Goal: Task Accomplishment & Management: Use online tool/utility

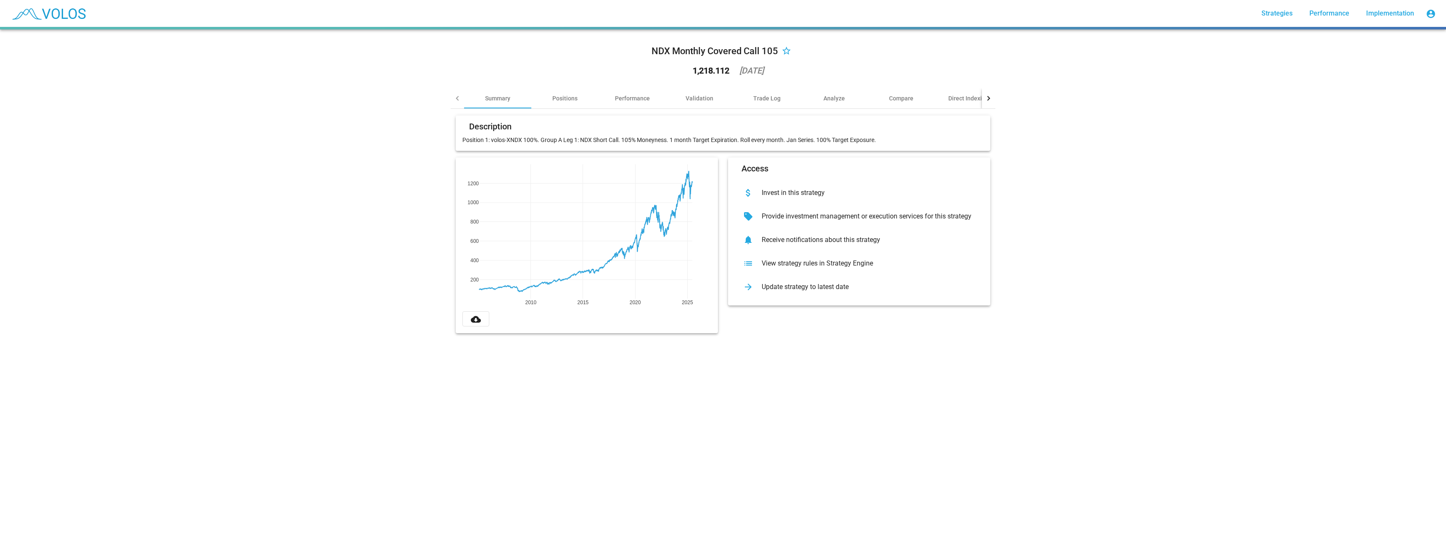
click at [475, 319] on mat-icon "cloud_download" at bounding box center [476, 319] width 10 height 10
click at [686, 99] on div "Validation" at bounding box center [700, 98] width 28 height 8
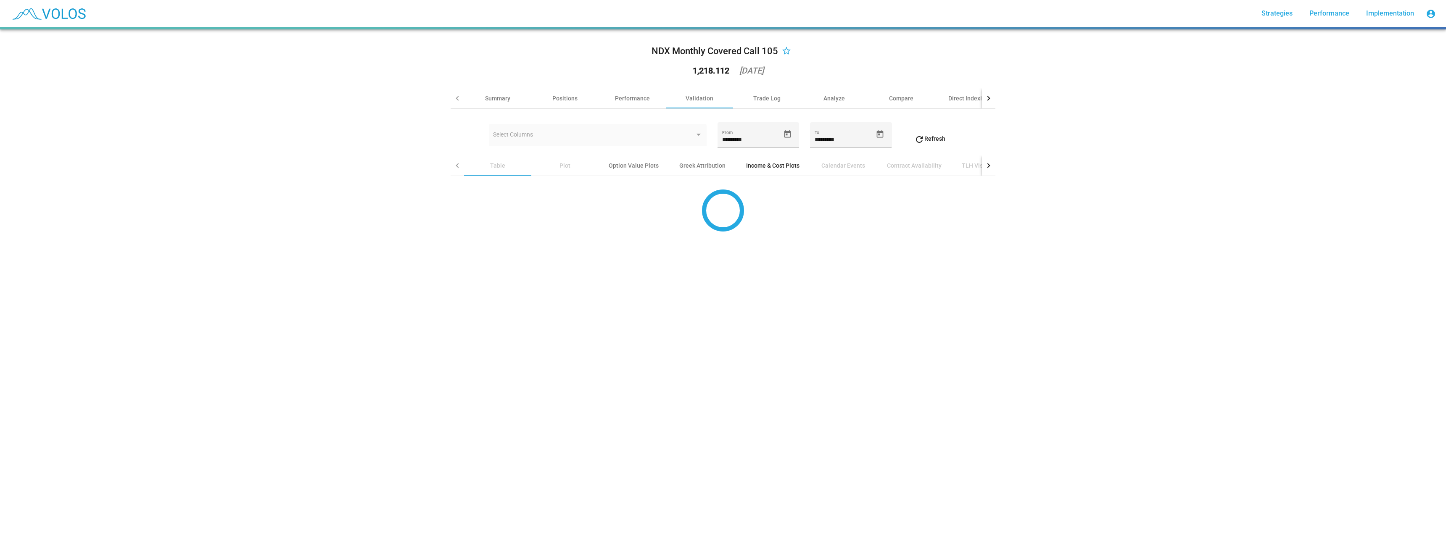
click at [763, 160] on div "Income & Cost Plots" at bounding box center [773, 166] width 74 height 20
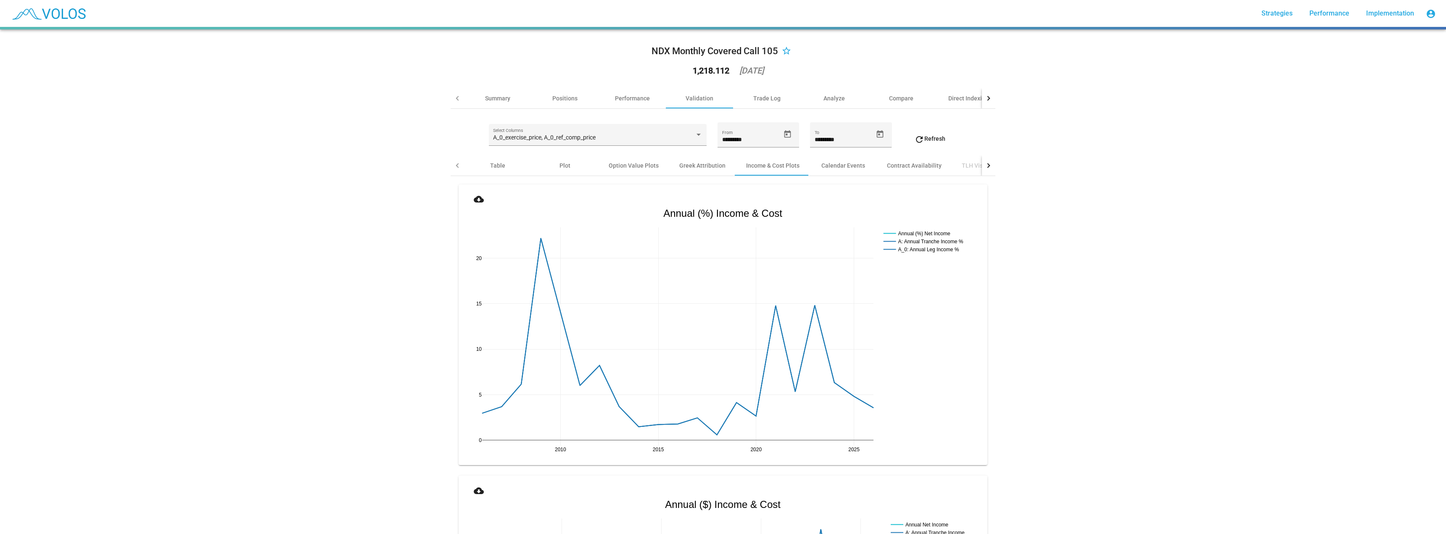
click at [476, 200] on mat-icon "cloud_download" at bounding box center [479, 199] width 10 height 10
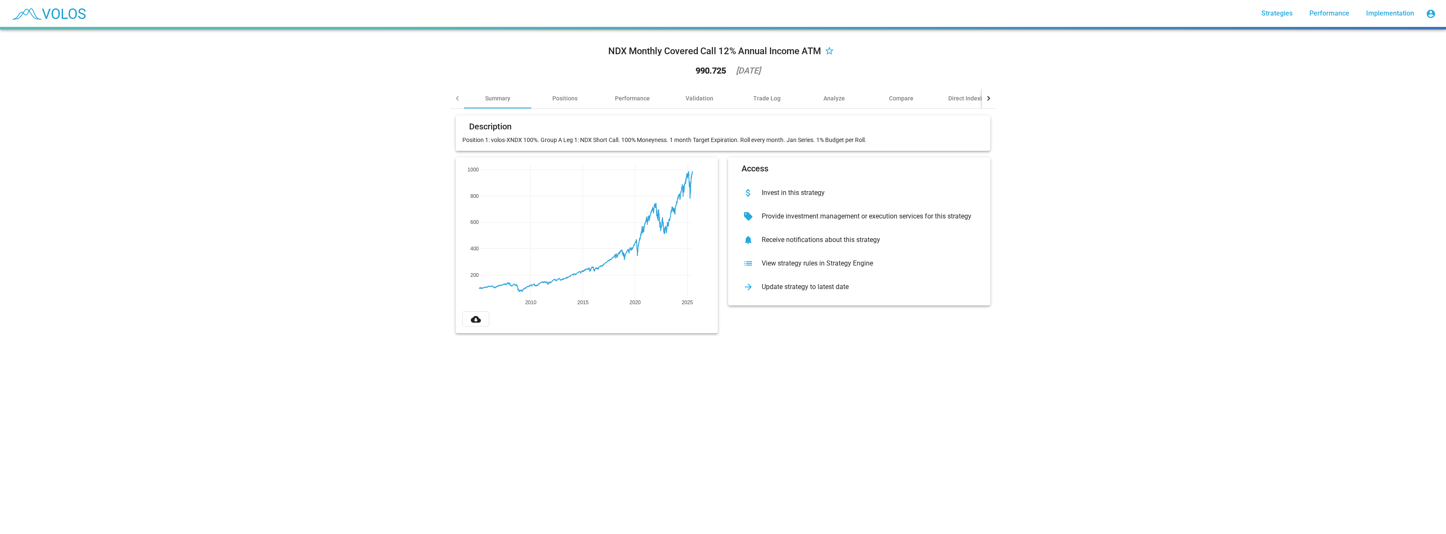
click at [474, 318] on mat-icon "cloud_download" at bounding box center [476, 319] width 10 height 10
click at [686, 98] on div "Validation" at bounding box center [700, 98] width 28 height 8
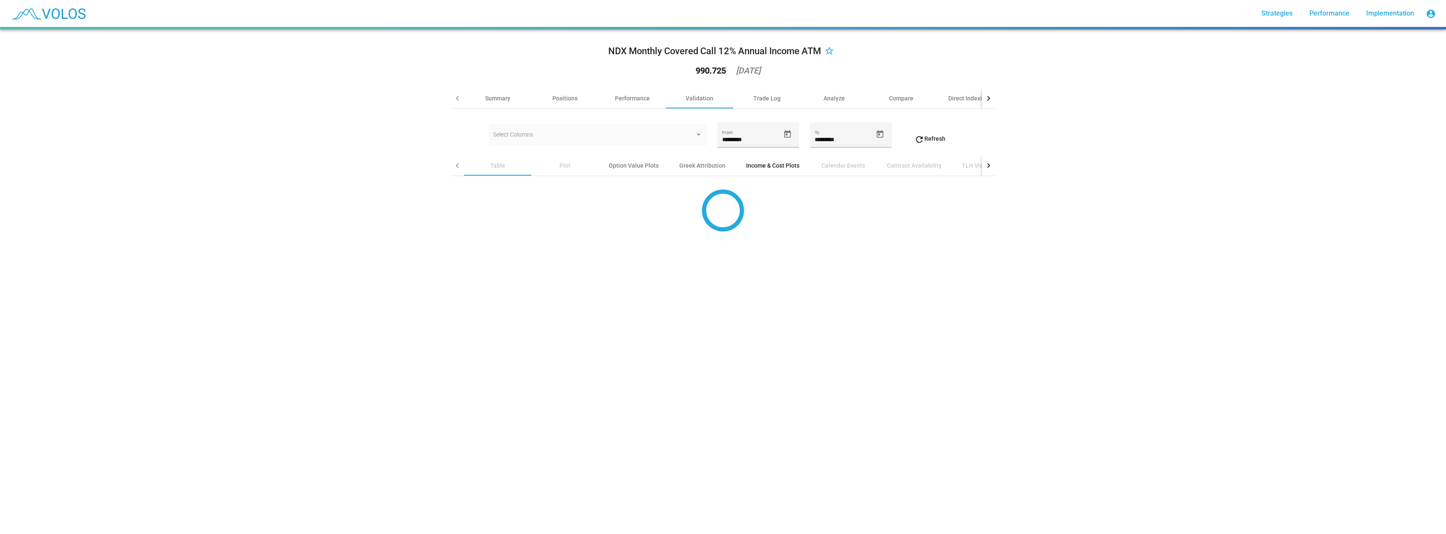
click at [771, 166] on div "Income & Cost Plots" at bounding box center [772, 165] width 53 height 8
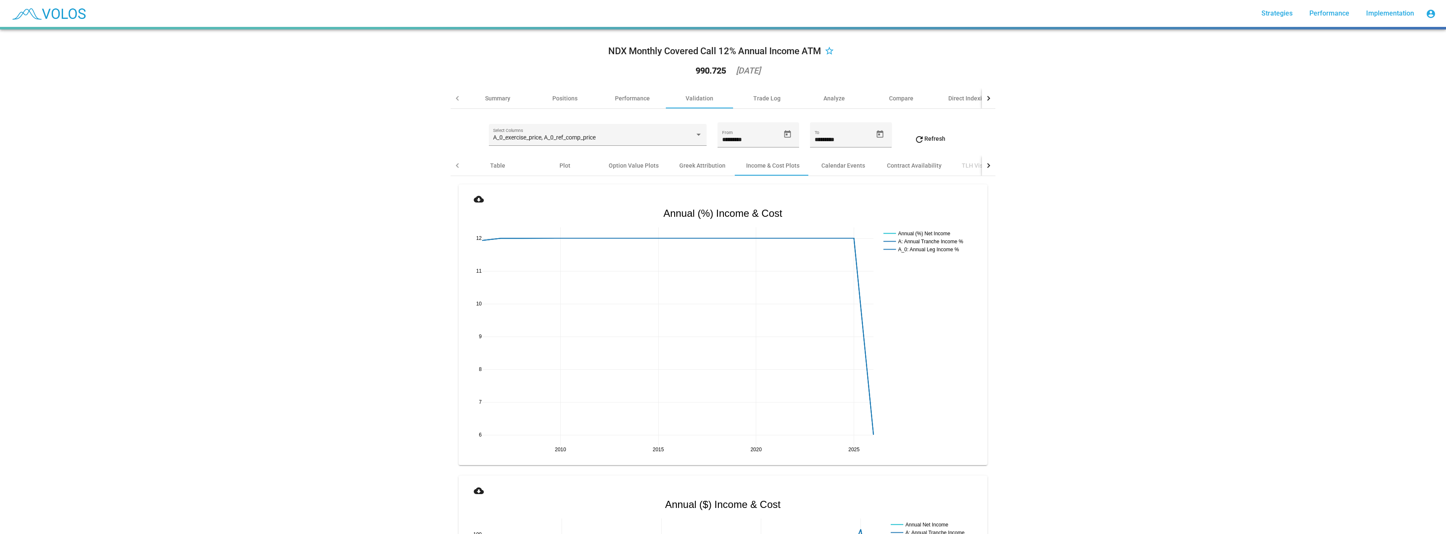
click at [474, 200] on mat-icon "cloud_download" at bounding box center [479, 199] width 10 height 10
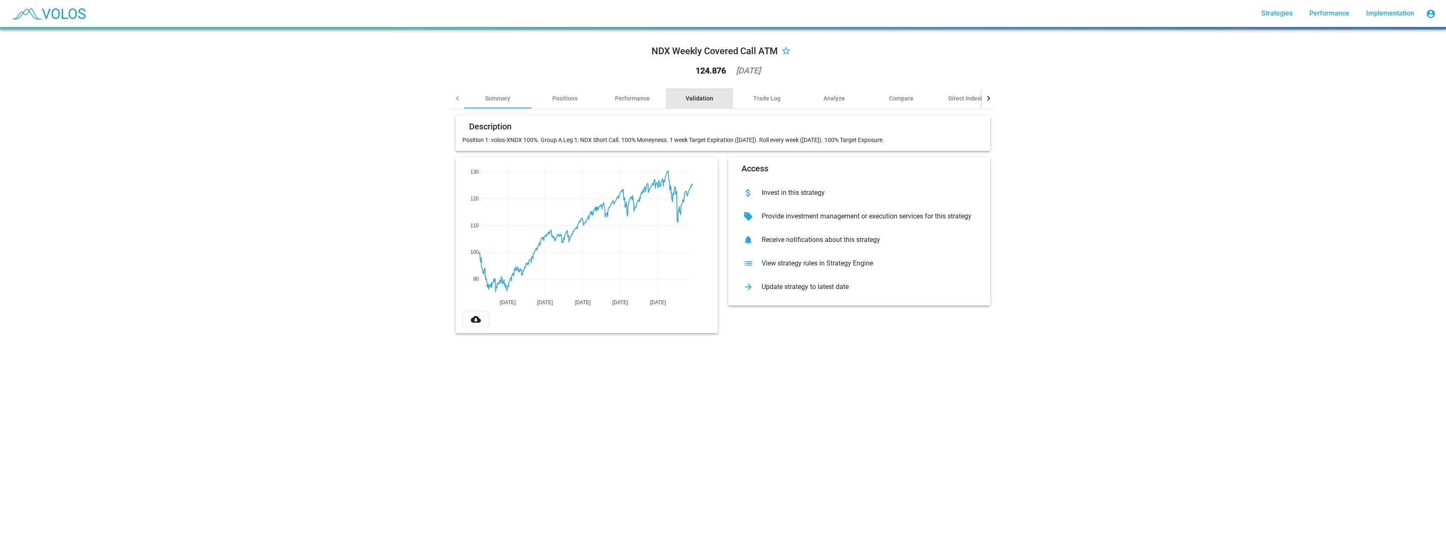
click at [696, 95] on div "Validation" at bounding box center [700, 98] width 28 height 8
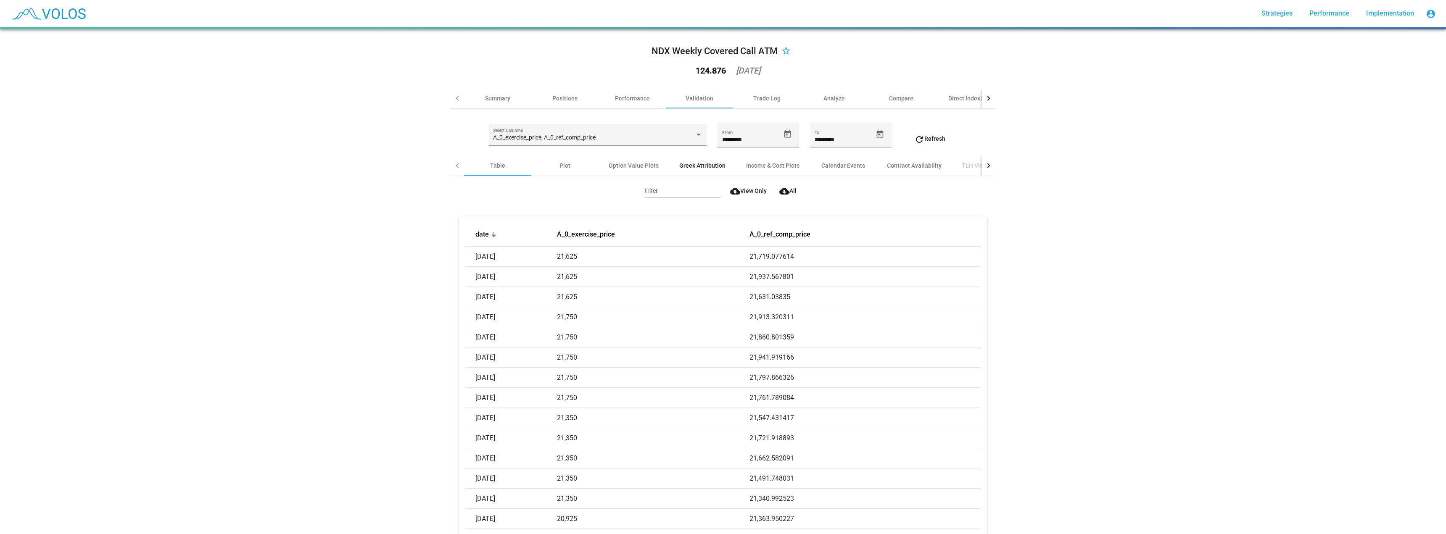
click at [696, 167] on div "Greek Attribution" at bounding box center [702, 165] width 46 height 8
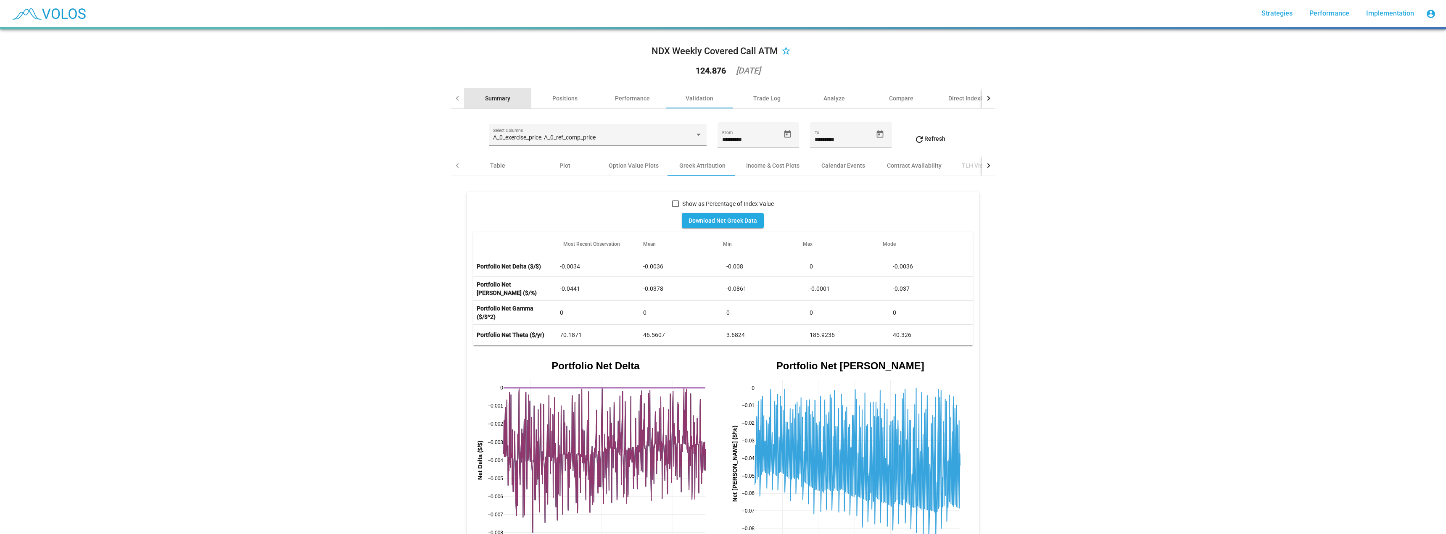
click at [493, 97] on div "Summary" at bounding box center [497, 98] width 25 height 8
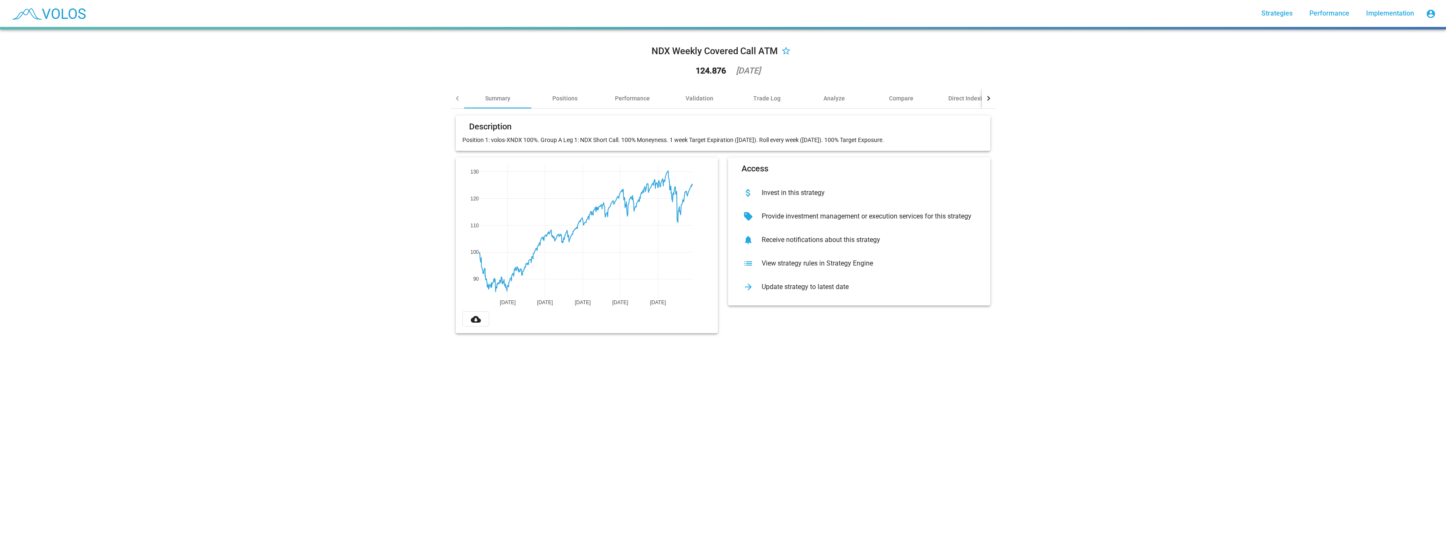
click at [793, 261] on div "View strategy rules in Strategy Engine" at bounding box center [866, 263] width 222 height 8
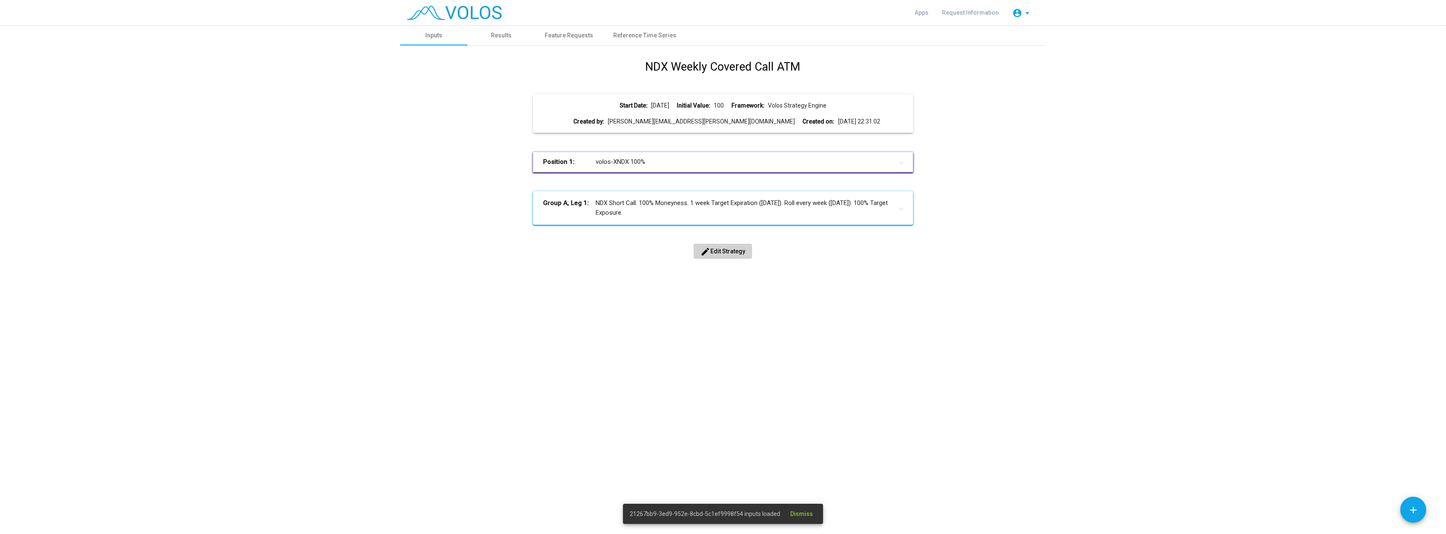
click at [705, 250] on mat-icon "edit" at bounding box center [705, 252] width 10 height 10
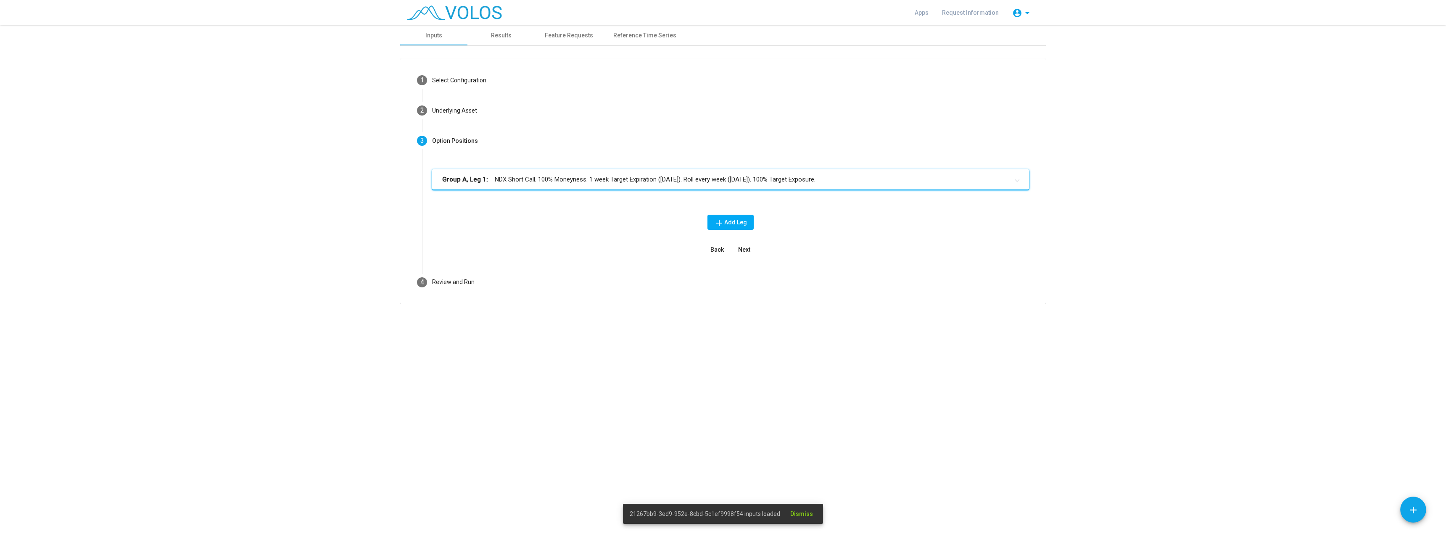
click at [627, 181] on mat-panel-title "Group A, Leg 1: NDX Short Call. 100% Moneyness. 1 week Target Expiration (Frida…" at bounding box center [725, 180] width 567 height 10
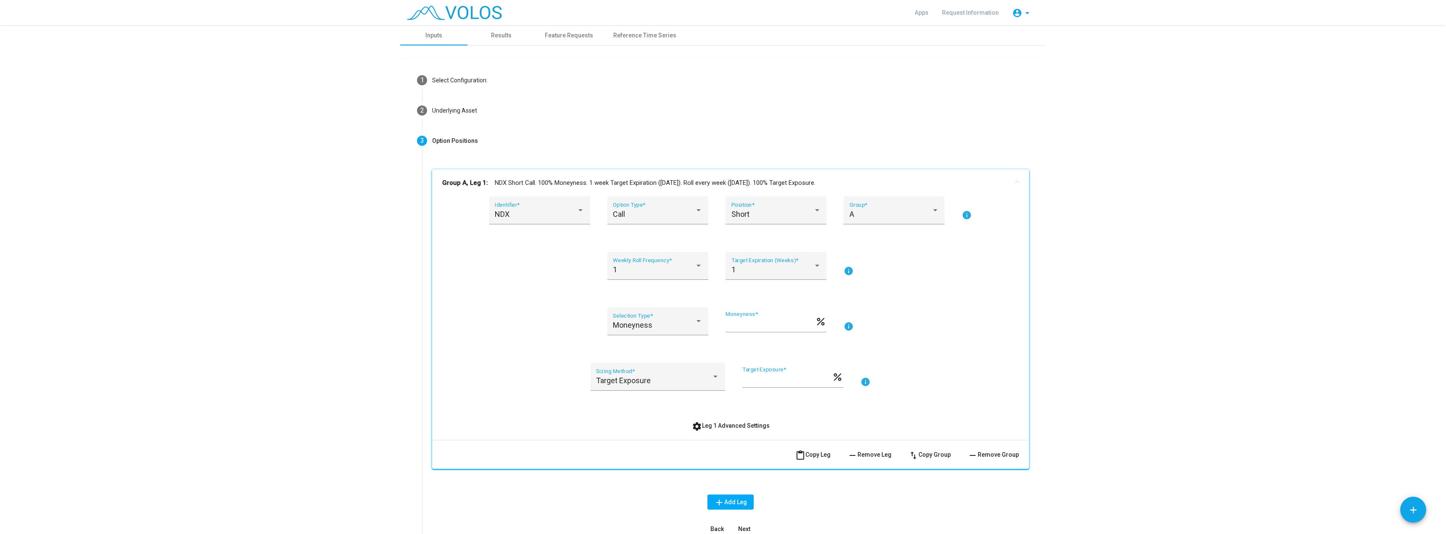
click at [742, 527] on span "Next" at bounding box center [744, 529] width 12 height 7
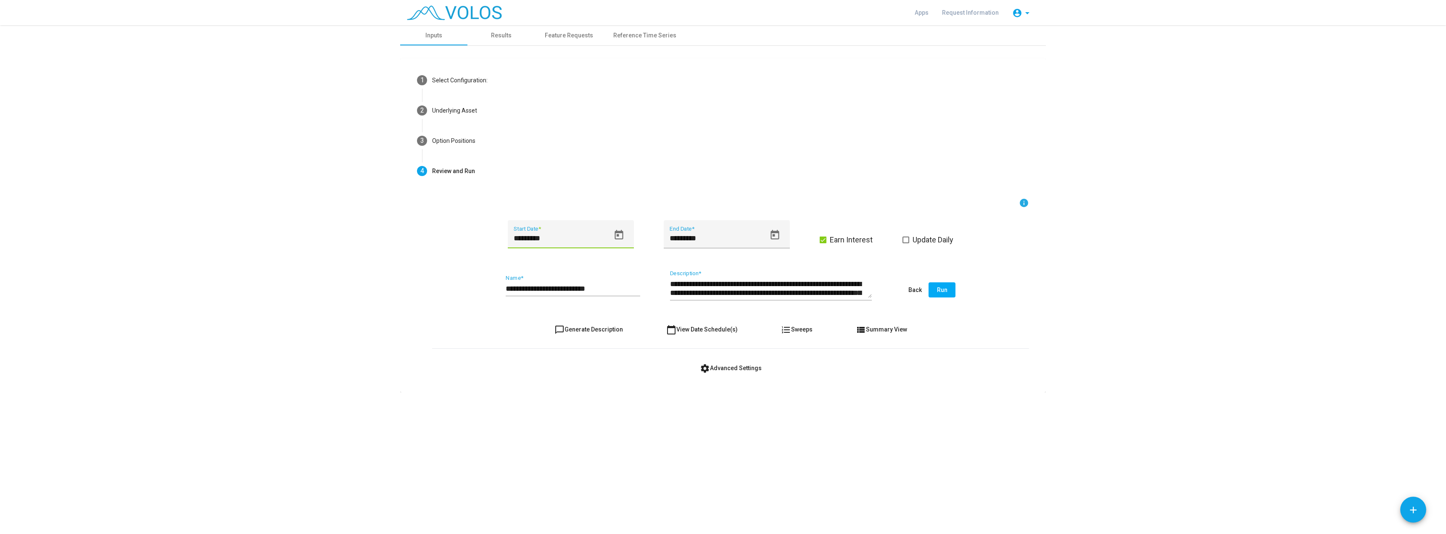
click at [514, 238] on input "*********" at bounding box center [562, 238] width 96 height 8
drag, startPoint x: 528, startPoint y: 238, endPoint x: 522, endPoint y: 238, distance: 5.9
click at [522, 238] on input "*********" at bounding box center [562, 238] width 96 height 8
drag, startPoint x: 539, startPoint y: 238, endPoint x: 549, endPoint y: 239, distance: 10.2
click at [549, 239] on input "*********" at bounding box center [562, 238] width 96 height 8
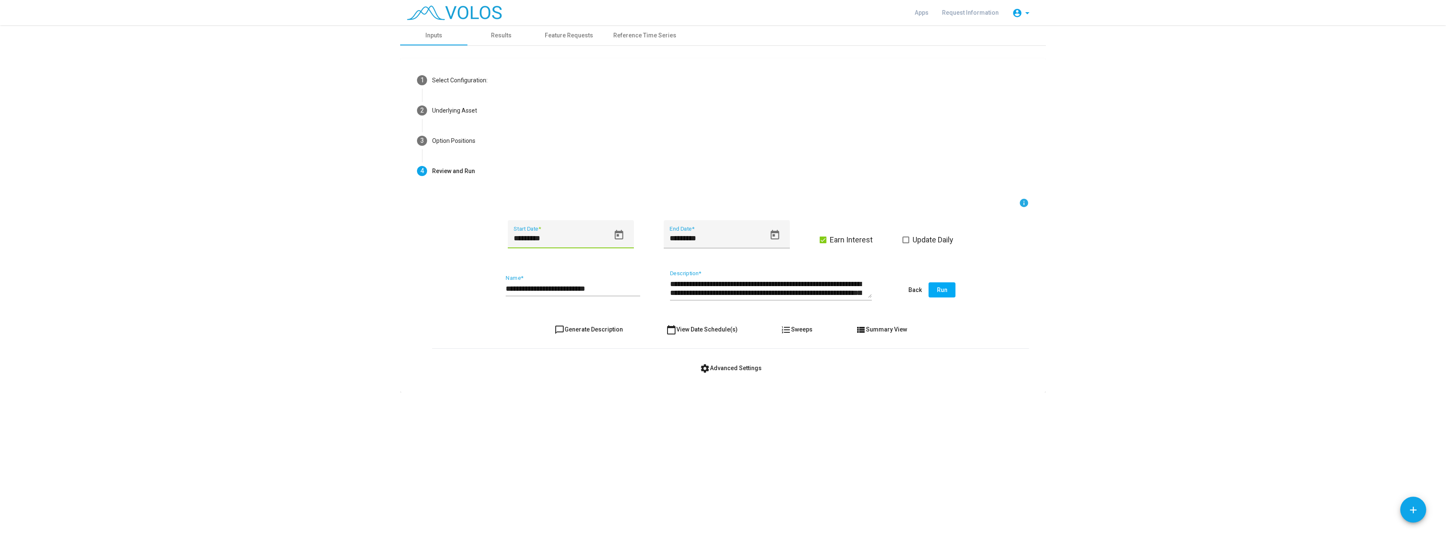
type input "*********"
click at [763, 427] on div "**********" at bounding box center [723, 279] width 1446 height 509
click at [614, 288] on input "**********" at bounding box center [573, 289] width 135 height 8
type input "**********"
click at [943, 291] on span "Run" at bounding box center [942, 290] width 11 height 7
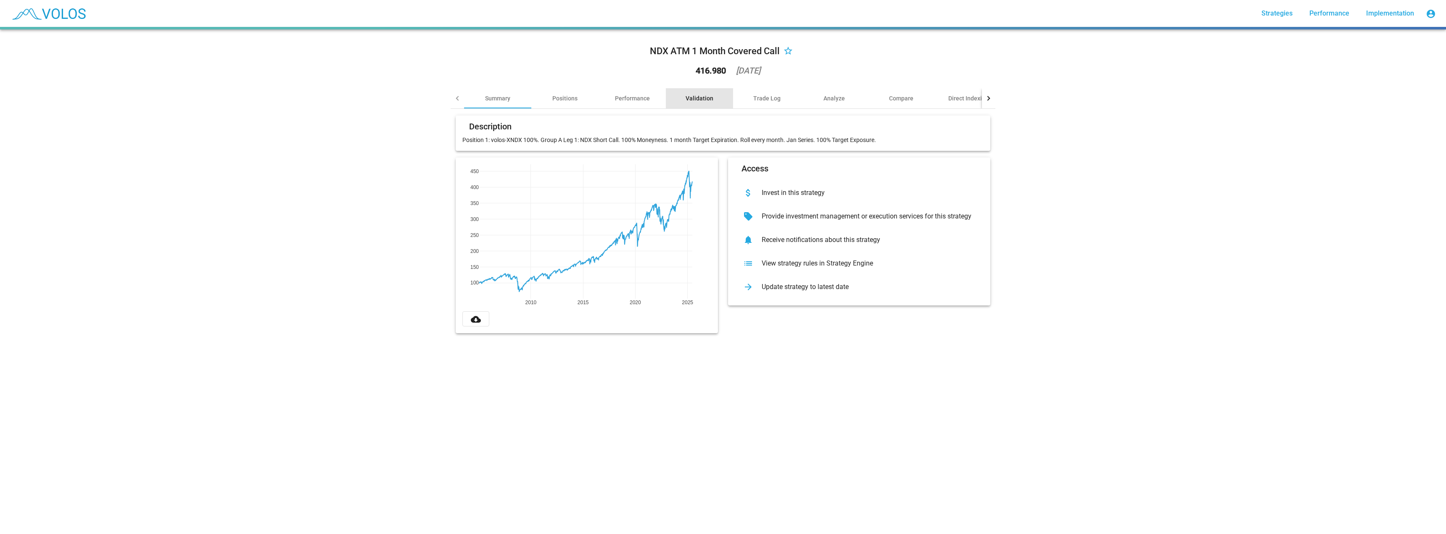
click at [699, 98] on div "Validation" at bounding box center [700, 98] width 28 height 8
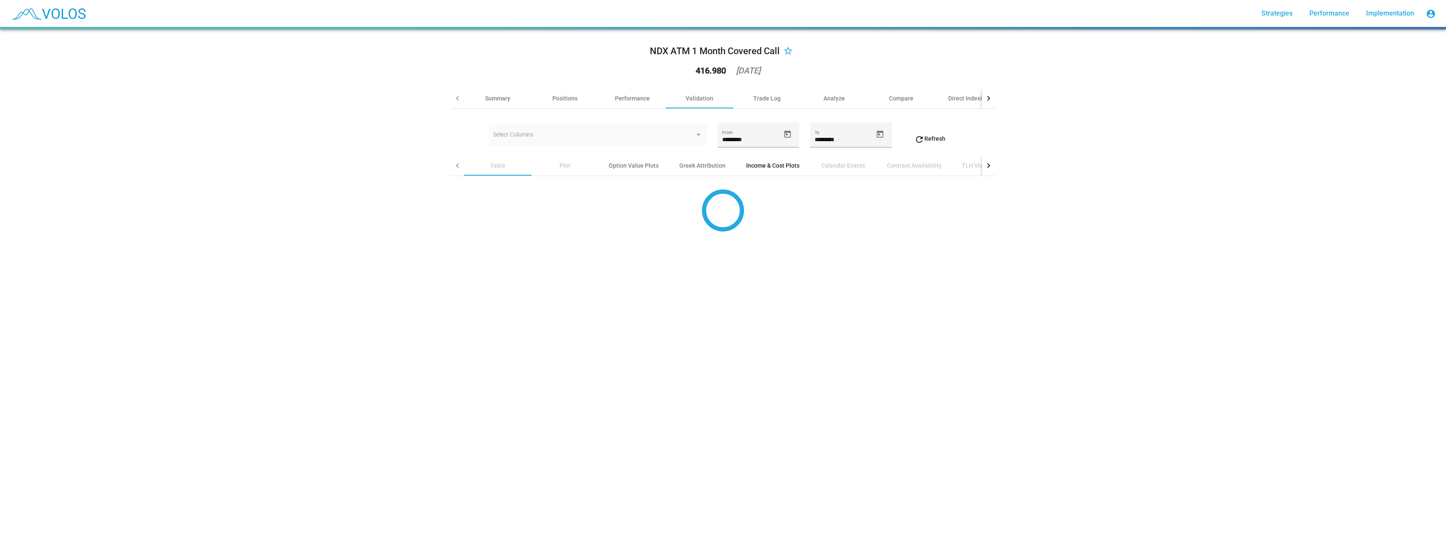
click at [749, 161] on div "Income & Cost Plots" at bounding box center [773, 166] width 74 height 20
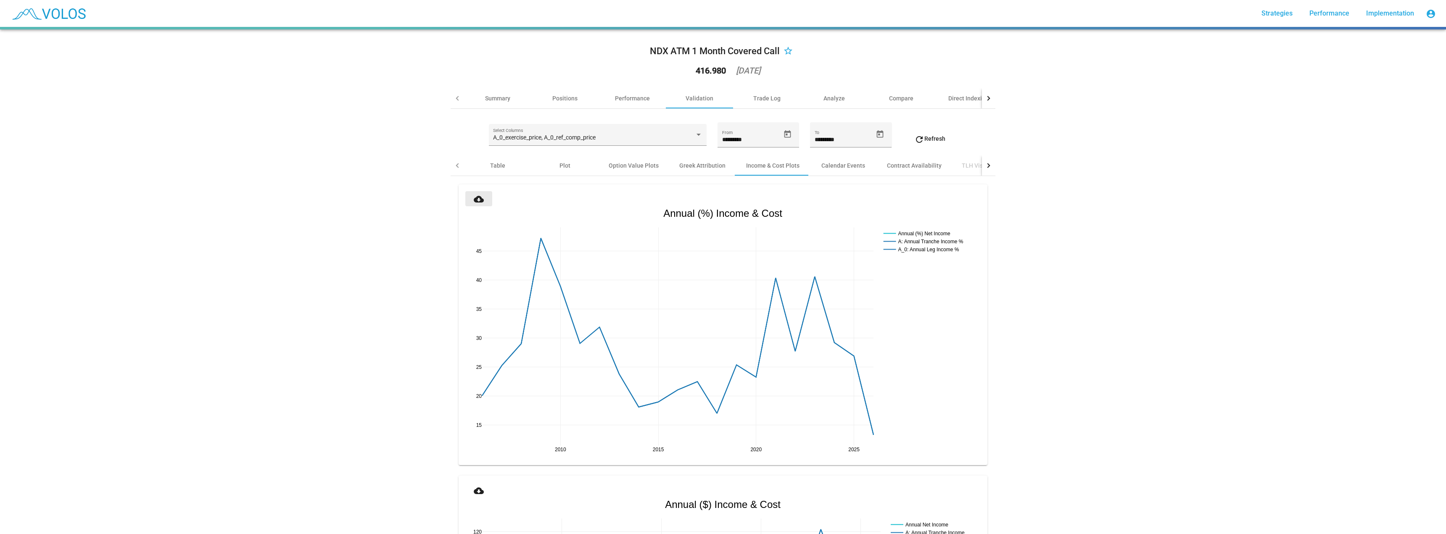
click at [474, 198] on mat-icon "cloud_download" at bounding box center [479, 199] width 10 height 10
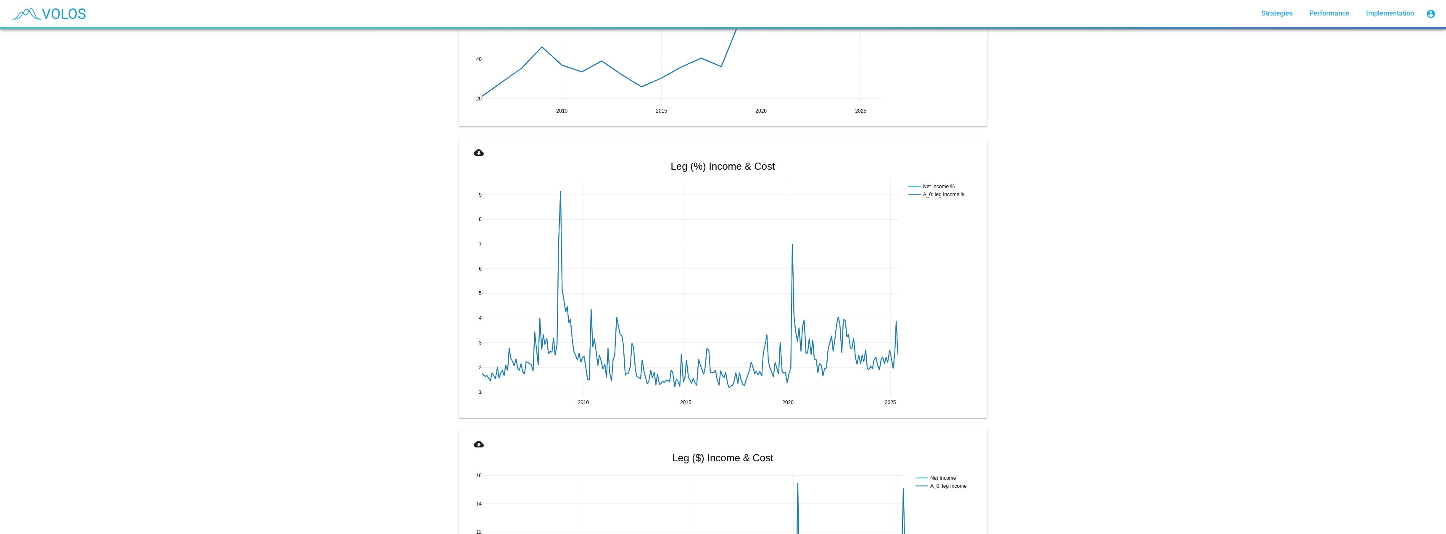
scroll to position [631, 0]
click at [475, 152] on mat-icon "cloud_download" at bounding box center [479, 152] width 10 height 10
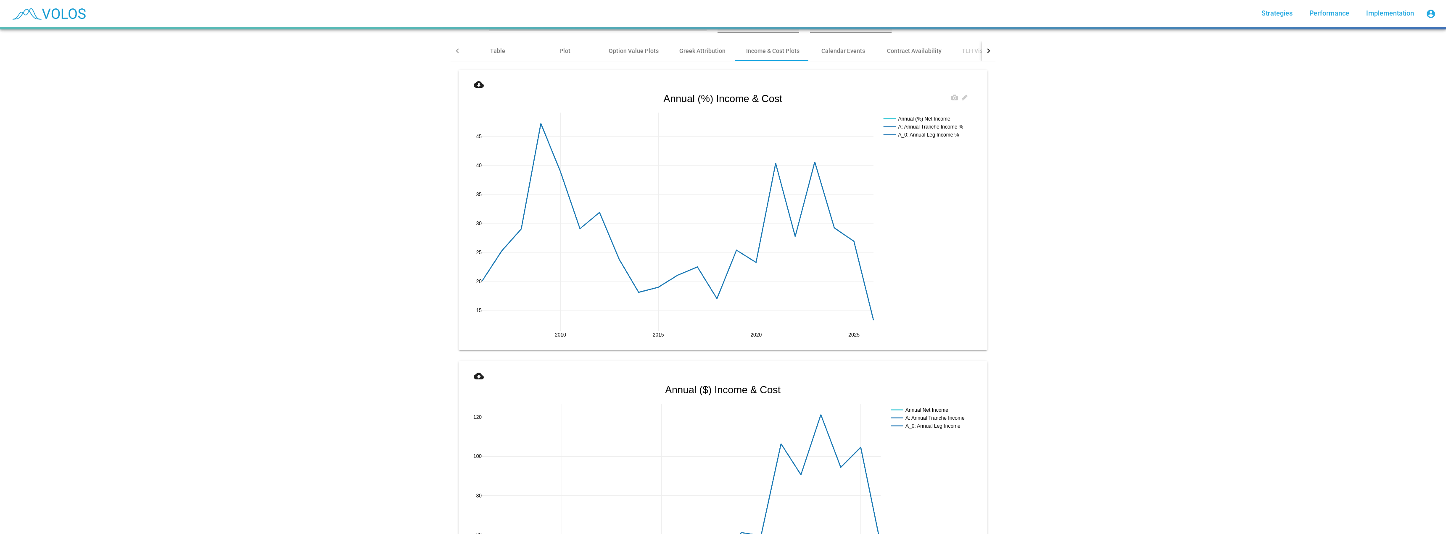
scroll to position [0, 0]
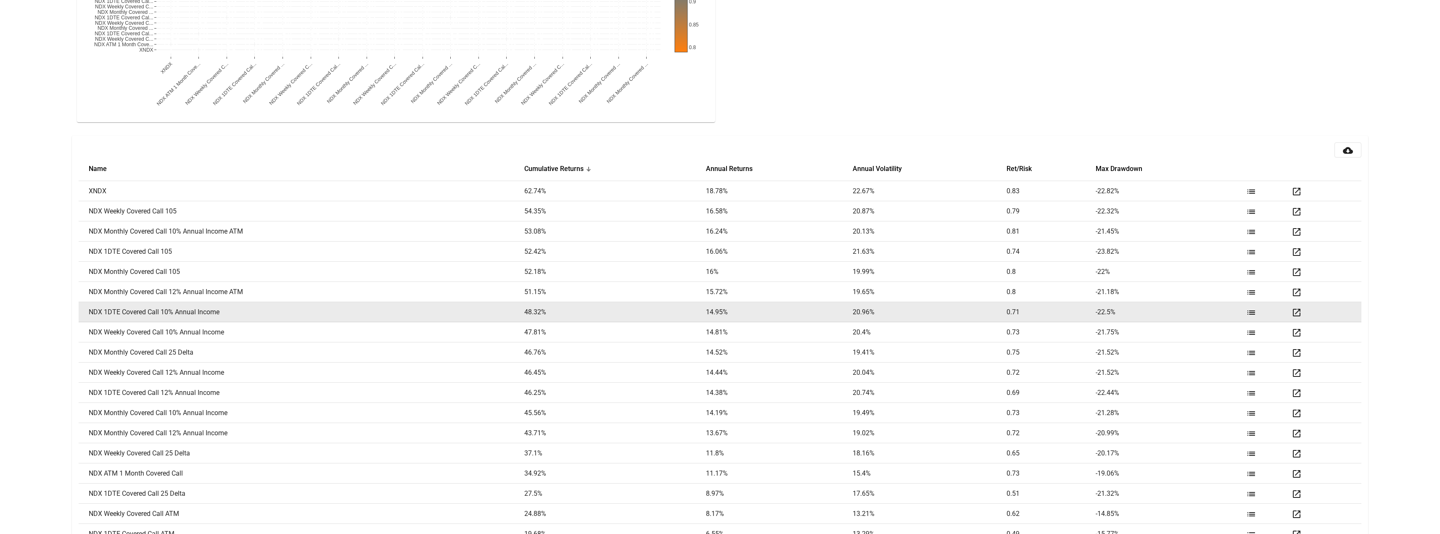
scroll to position [1024, 0]
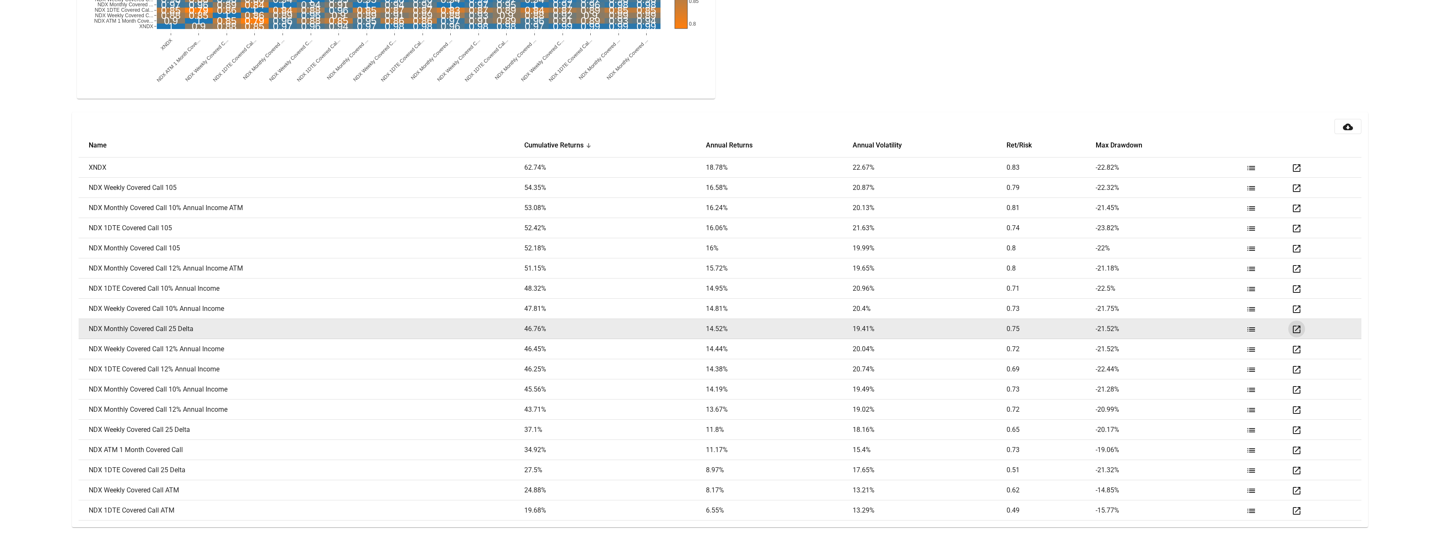
click at [1299, 330] on mat-icon "open_in_new" at bounding box center [1297, 330] width 10 height 10
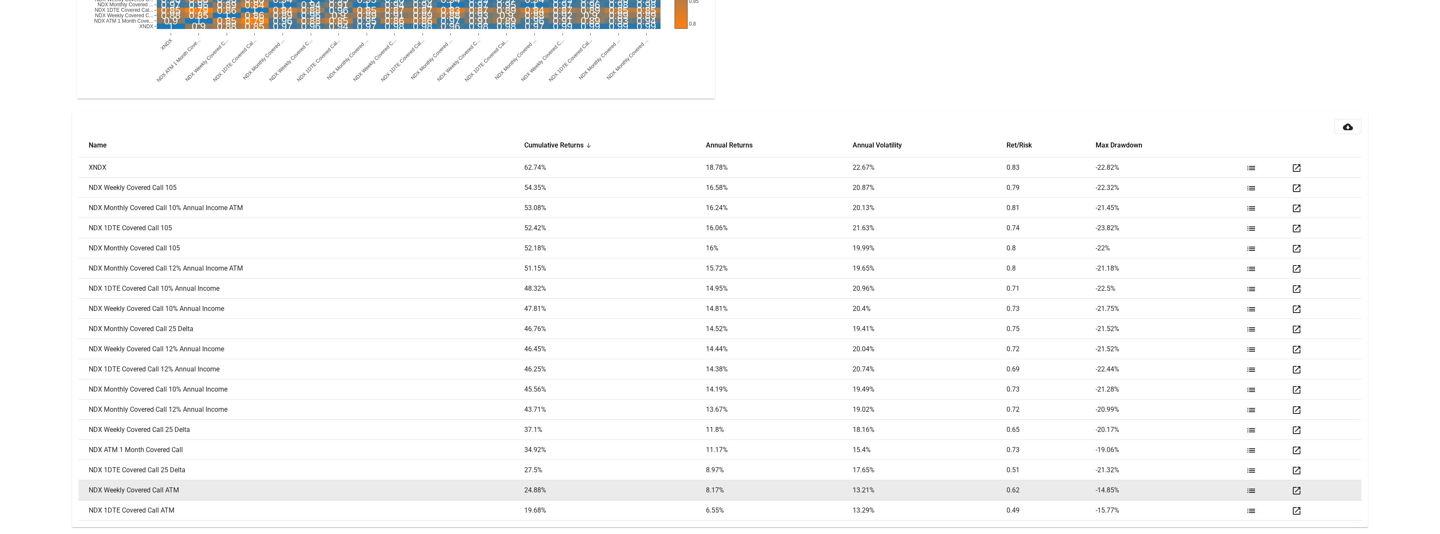
click at [1299, 490] on mat-icon "open_in_new" at bounding box center [1297, 491] width 10 height 10
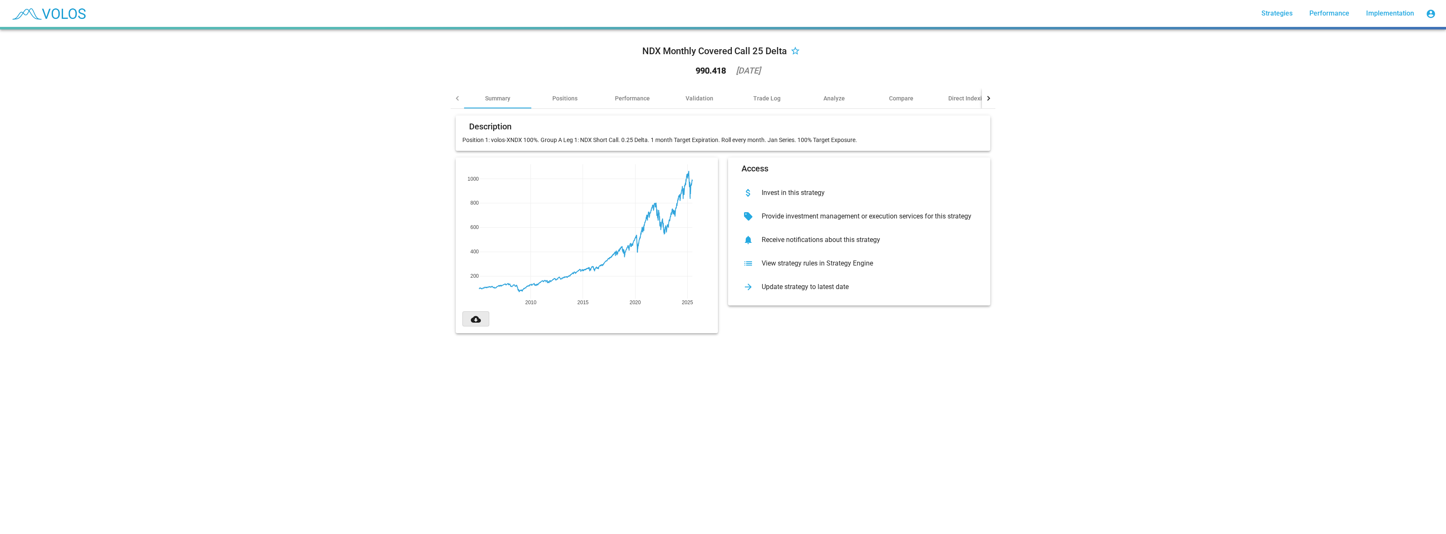
click at [471, 317] on mat-icon "cloud_download" at bounding box center [476, 319] width 10 height 10
click at [472, 317] on mat-icon "cloud_download" at bounding box center [476, 319] width 10 height 10
click at [692, 99] on div "Validation" at bounding box center [700, 98] width 28 height 8
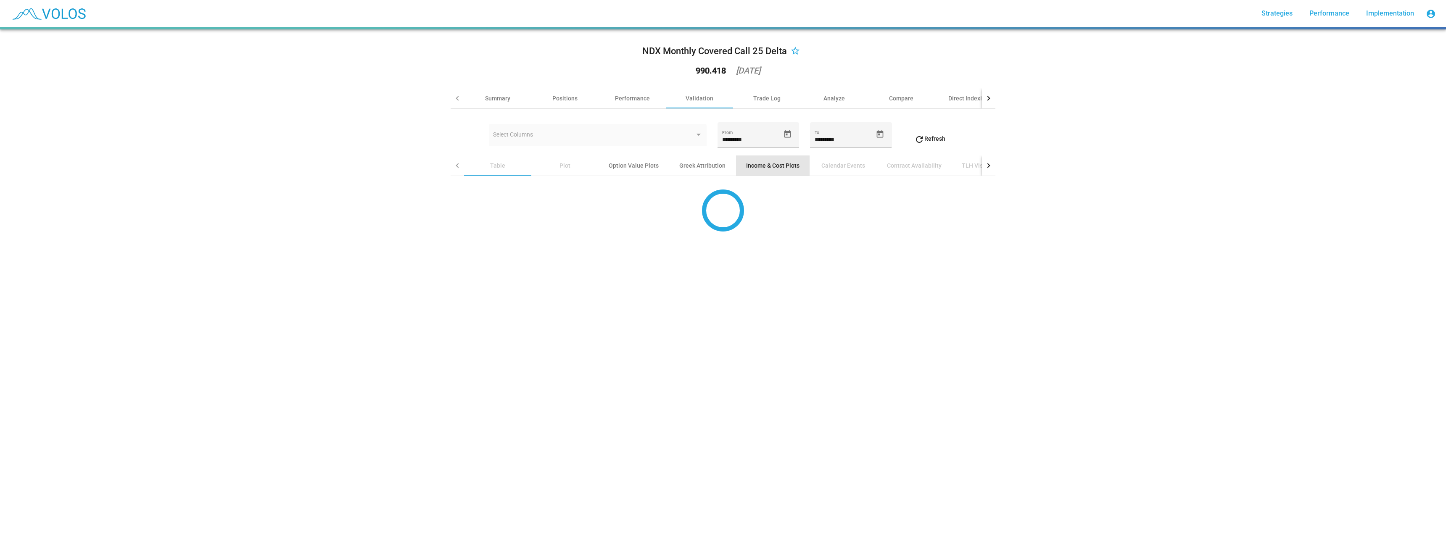
click at [761, 167] on div "Income & Cost Plots" at bounding box center [772, 165] width 53 height 8
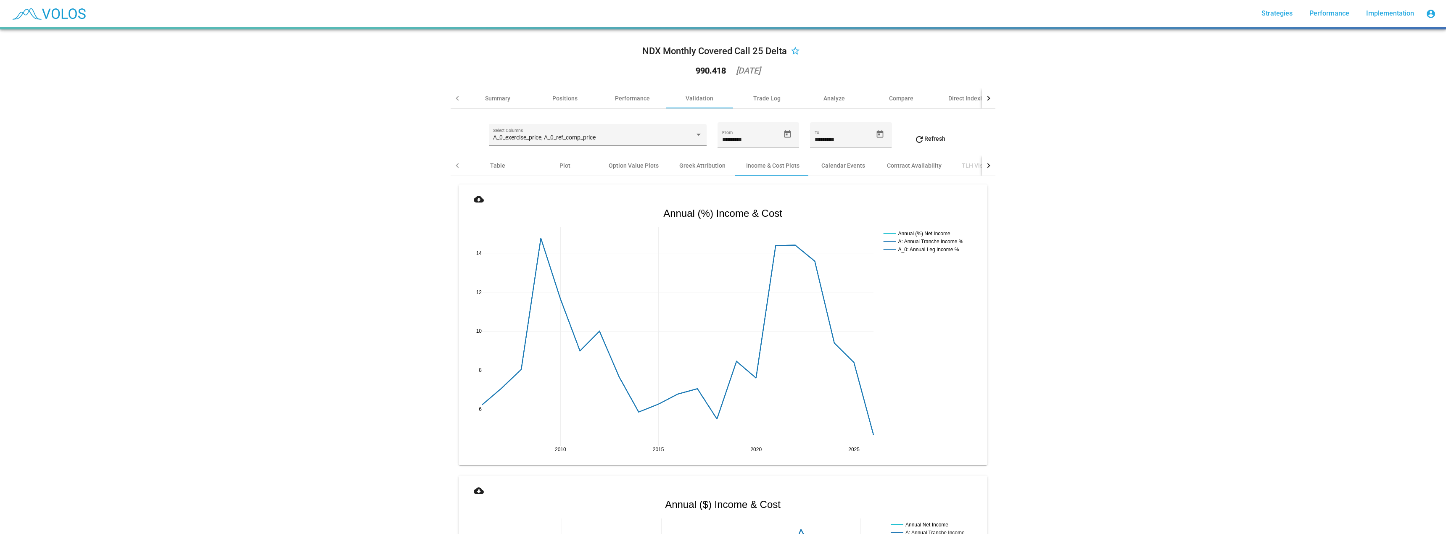
click at [475, 198] on mat-icon "cloud_download" at bounding box center [479, 199] width 10 height 10
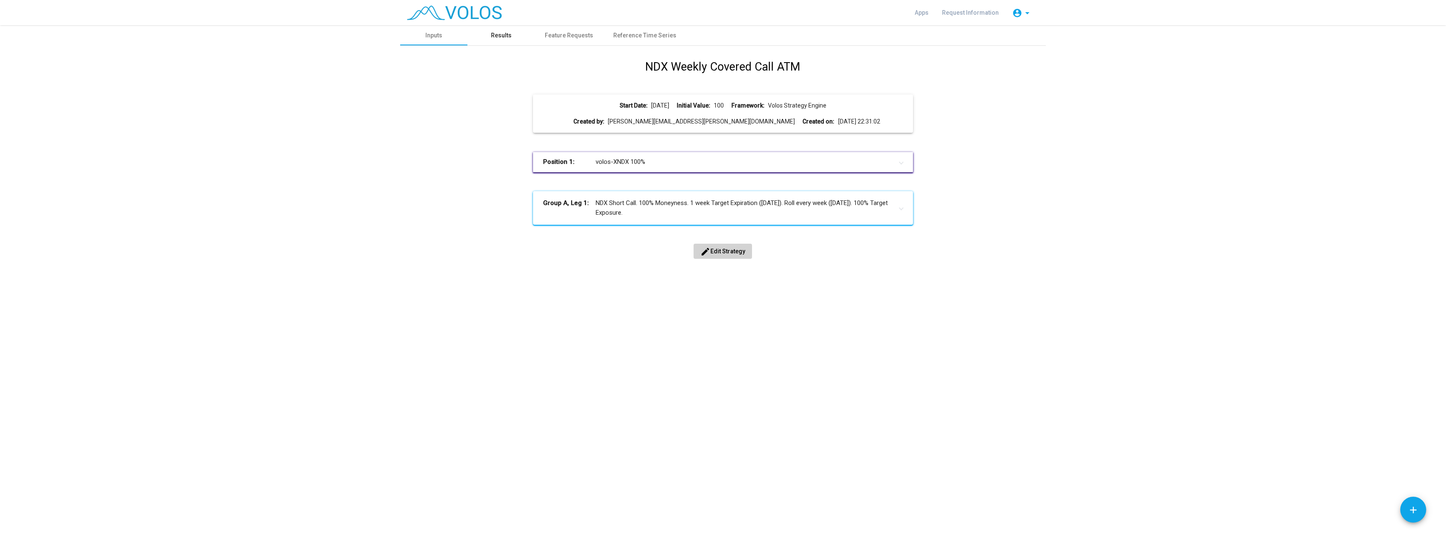
click at [507, 34] on div "Results" at bounding box center [501, 35] width 21 height 9
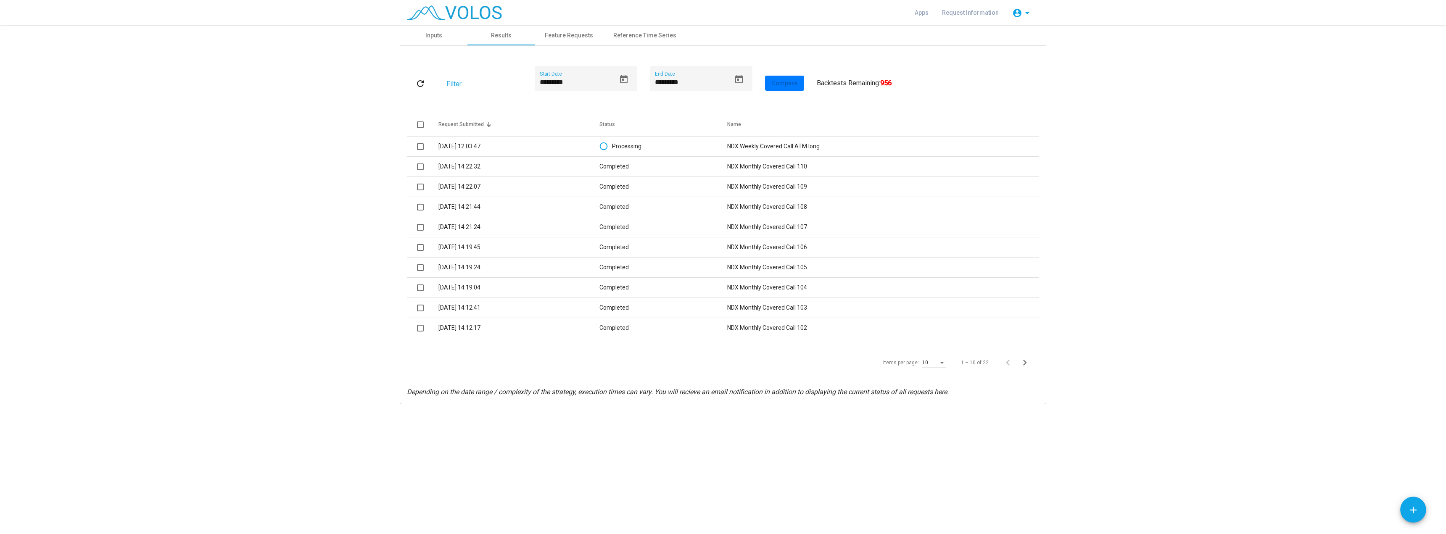
click at [198, 160] on as-strategy-engine-wrapper "**********" at bounding box center [723, 214] width 1446 height 379
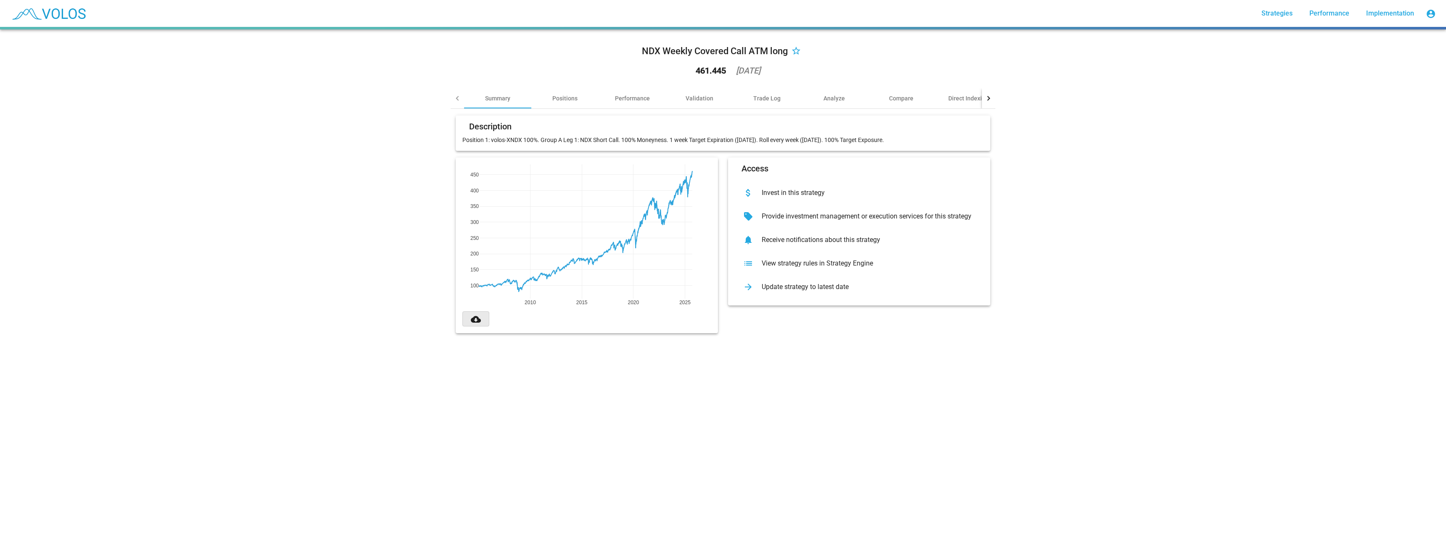
click at [478, 318] on button "cloud_download" at bounding box center [475, 319] width 27 height 15
click at [700, 98] on div "Validation" at bounding box center [700, 98] width 28 height 8
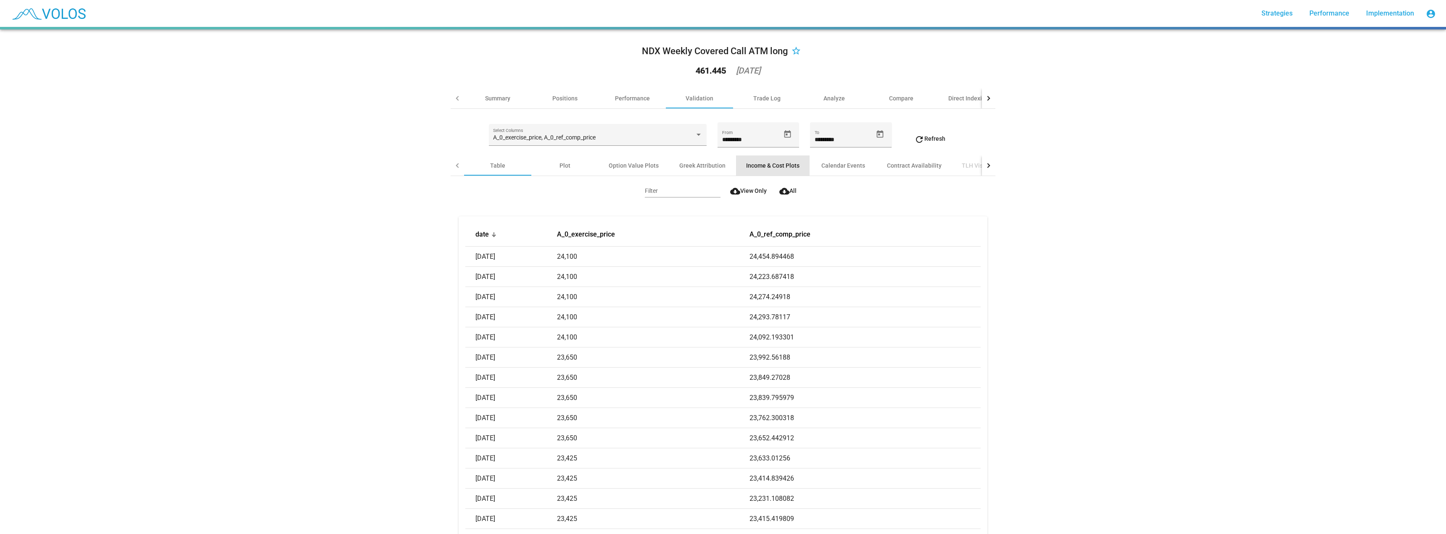
click at [759, 167] on div "Income & Cost Plots" at bounding box center [772, 165] width 53 height 8
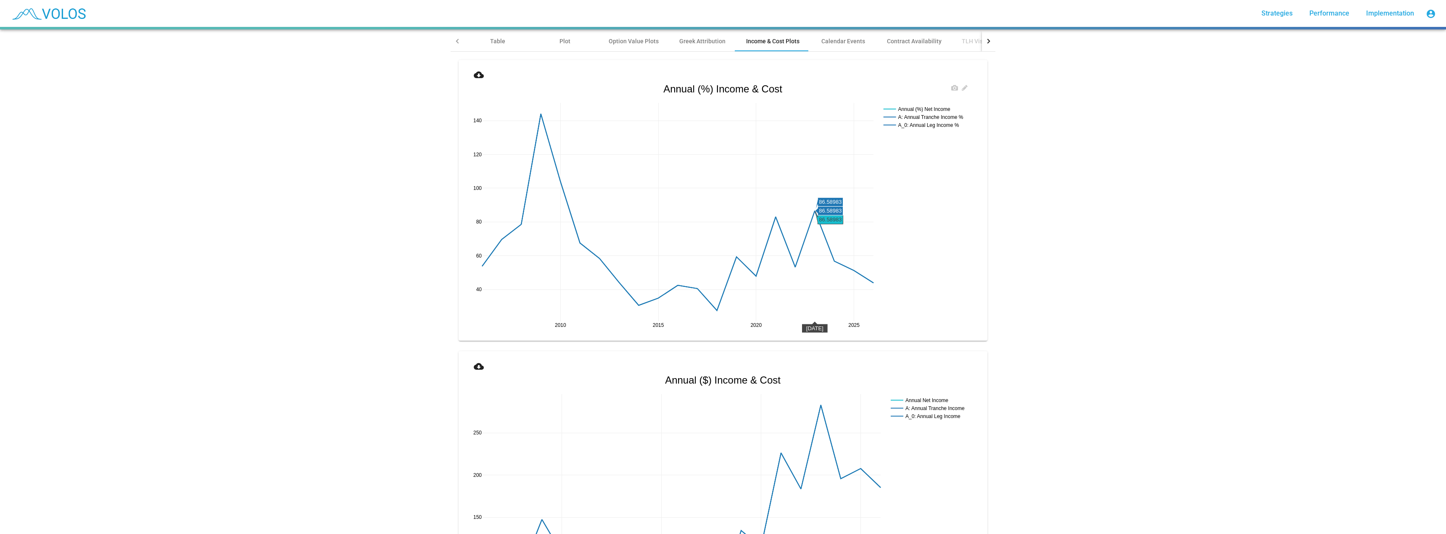
scroll to position [126, 0]
click at [474, 72] on mat-icon "cloud_download" at bounding box center [479, 73] width 10 height 10
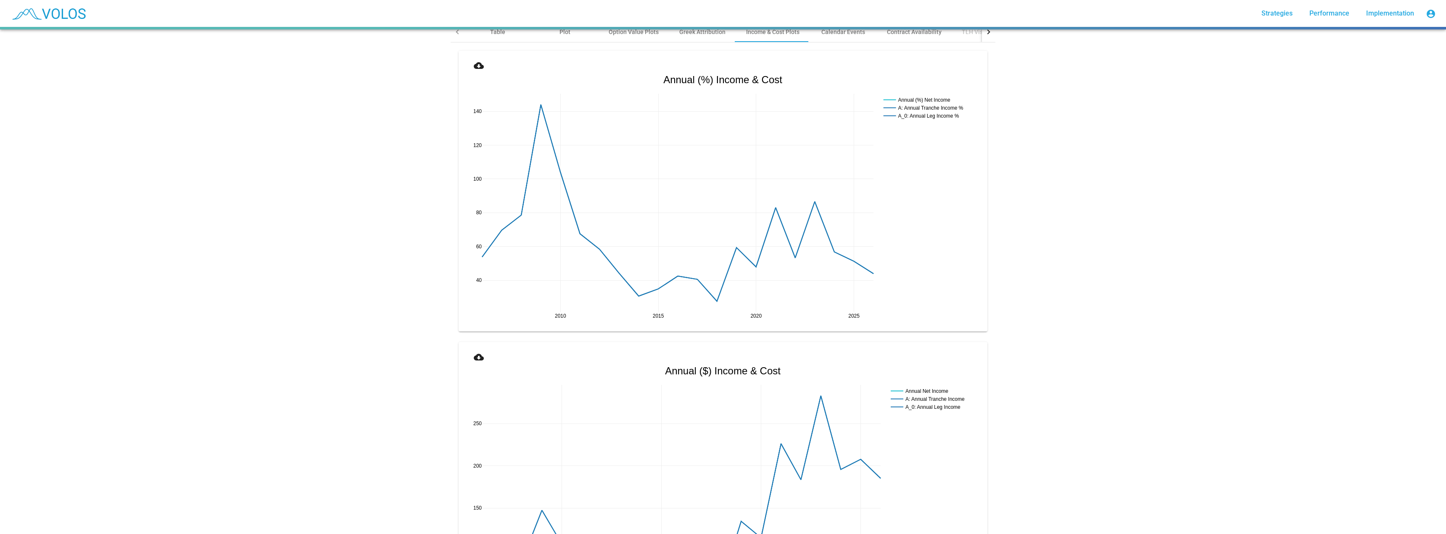
scroll to position [0, 0]
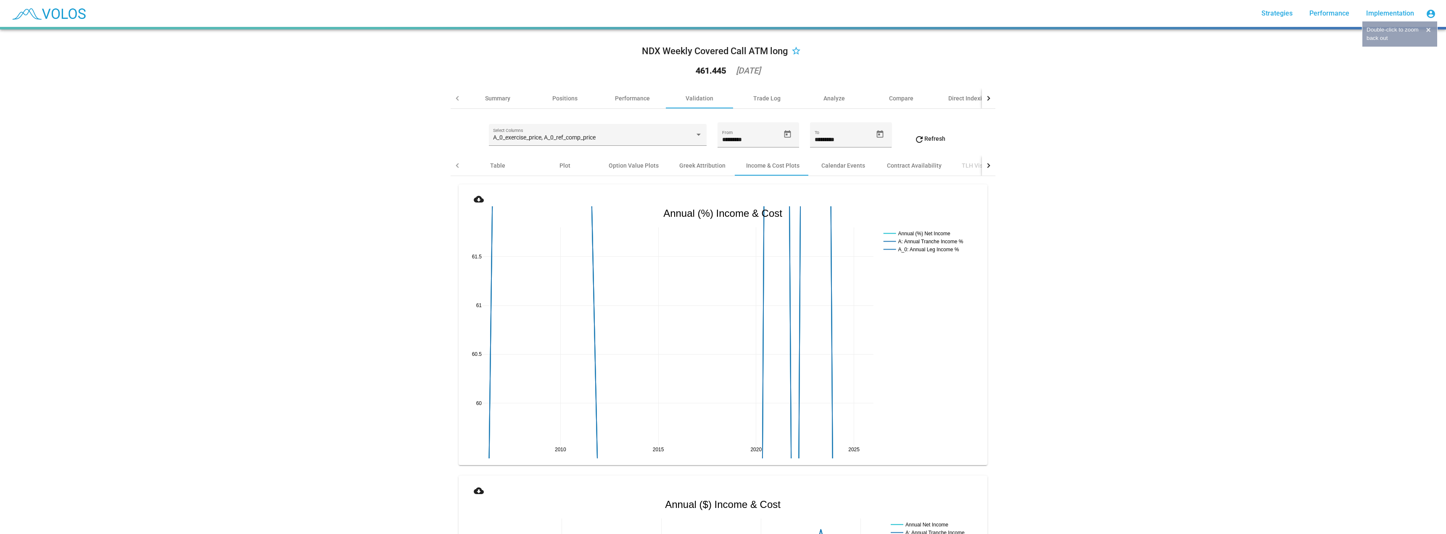
drag, startPoint x: 516, startPoint y: 340, endPoint x: 558, endPoint y: 338, distance: 42.1
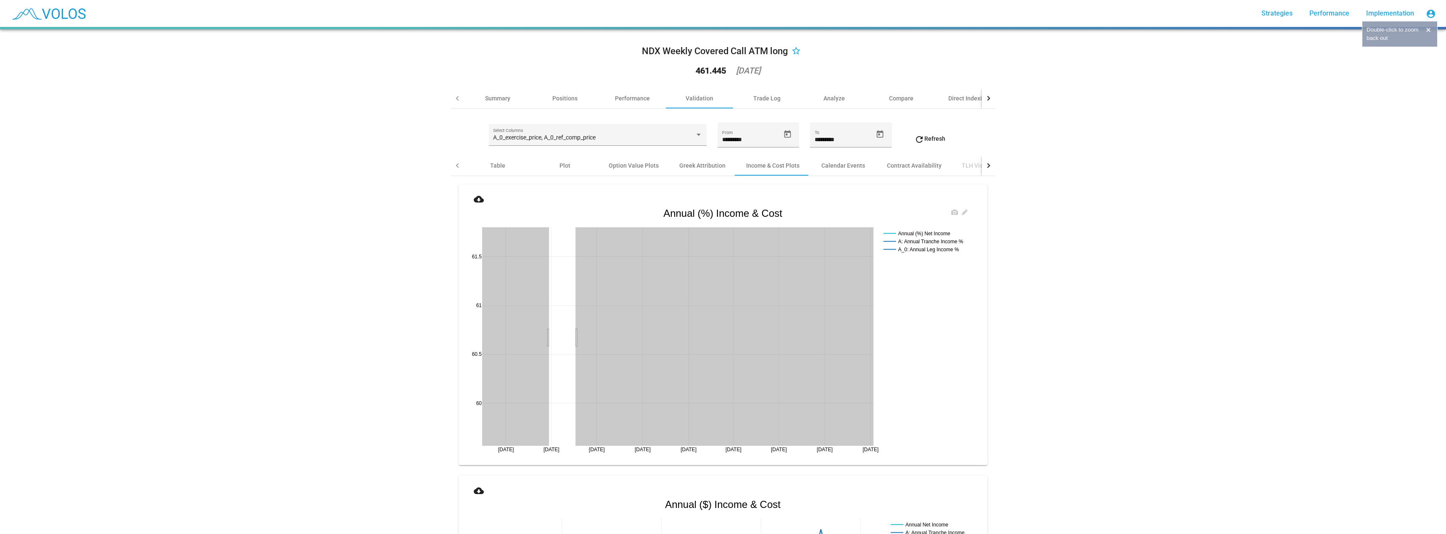
drag, startPoint x: 546, startPoint y: 338, endPoint x: 587, endPoint y: 337, distance: 40.8
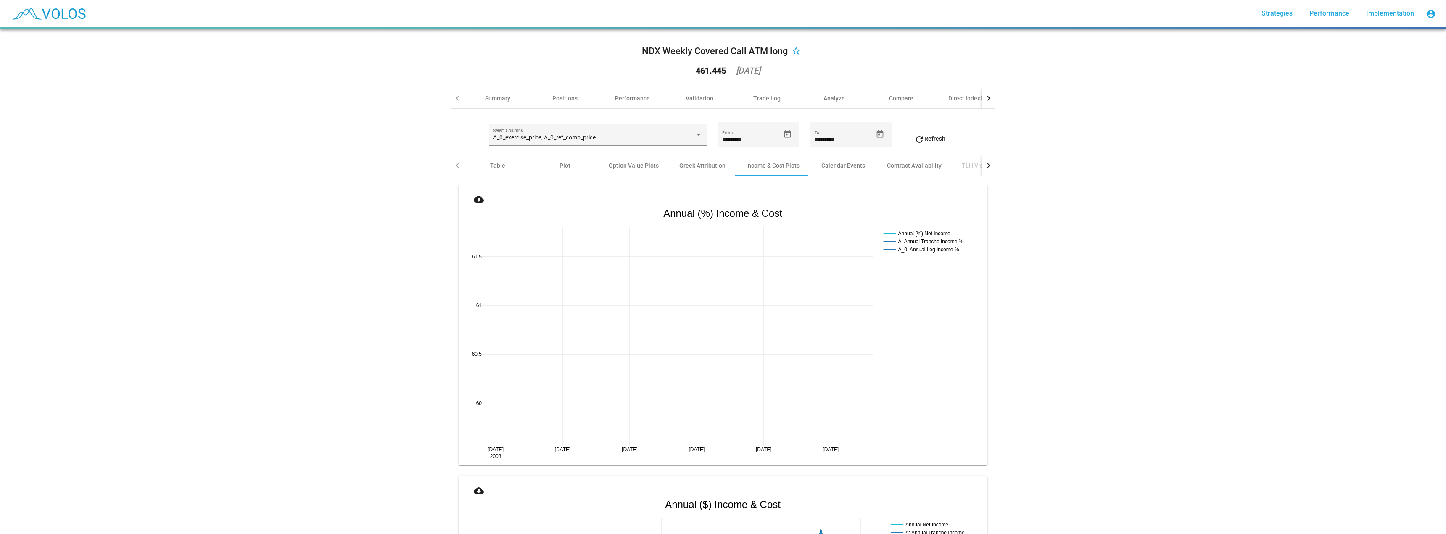
click at [928, 133] on button "refresh Refresh" at bounding box center [930, 138] width 45 height 15
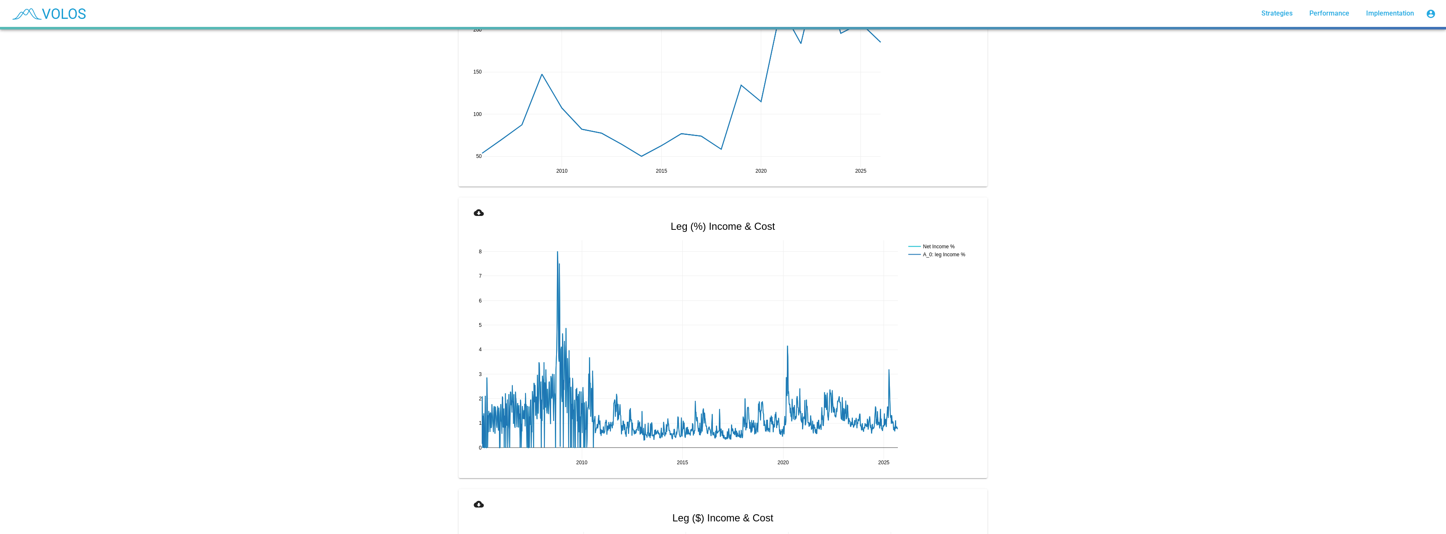
scroll to position [589, 0]
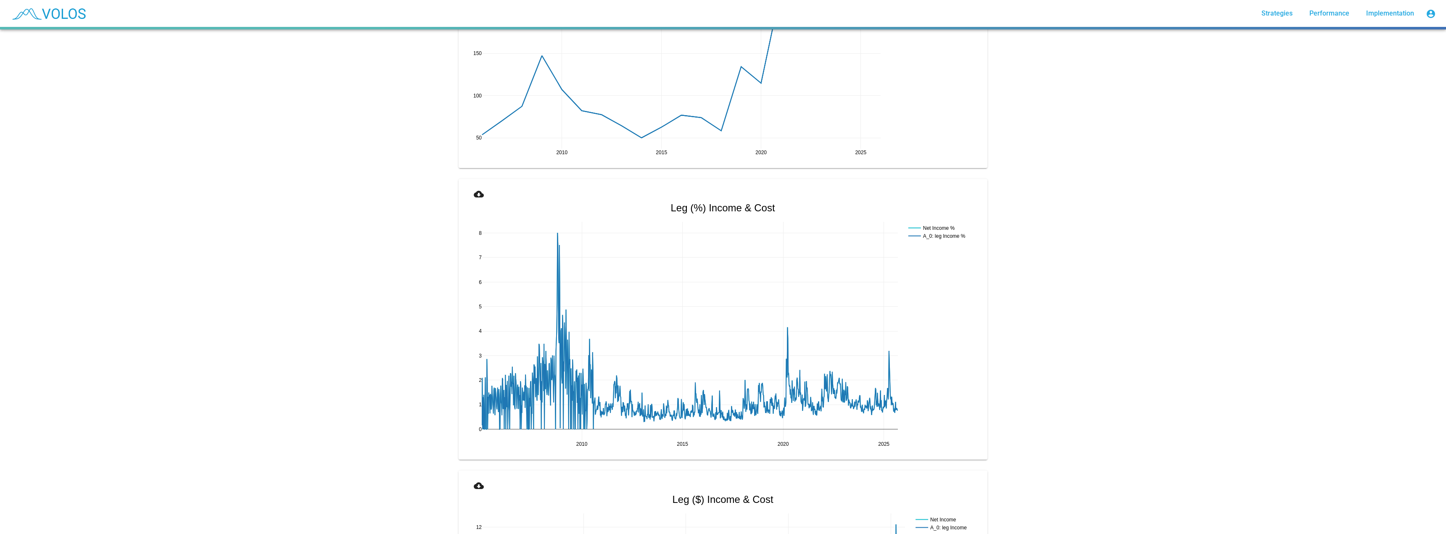
click at [481, 193] on button "cloud_download" at bounding box center [478, 193] width 27 height 15
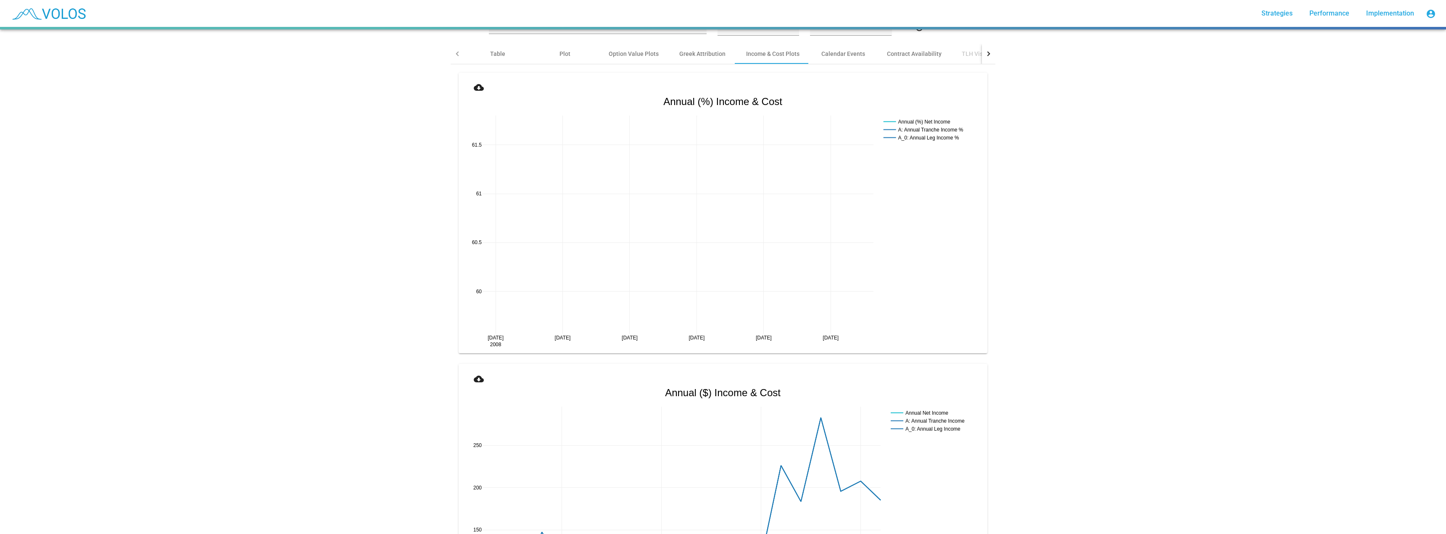
scroll to position [0, 0]
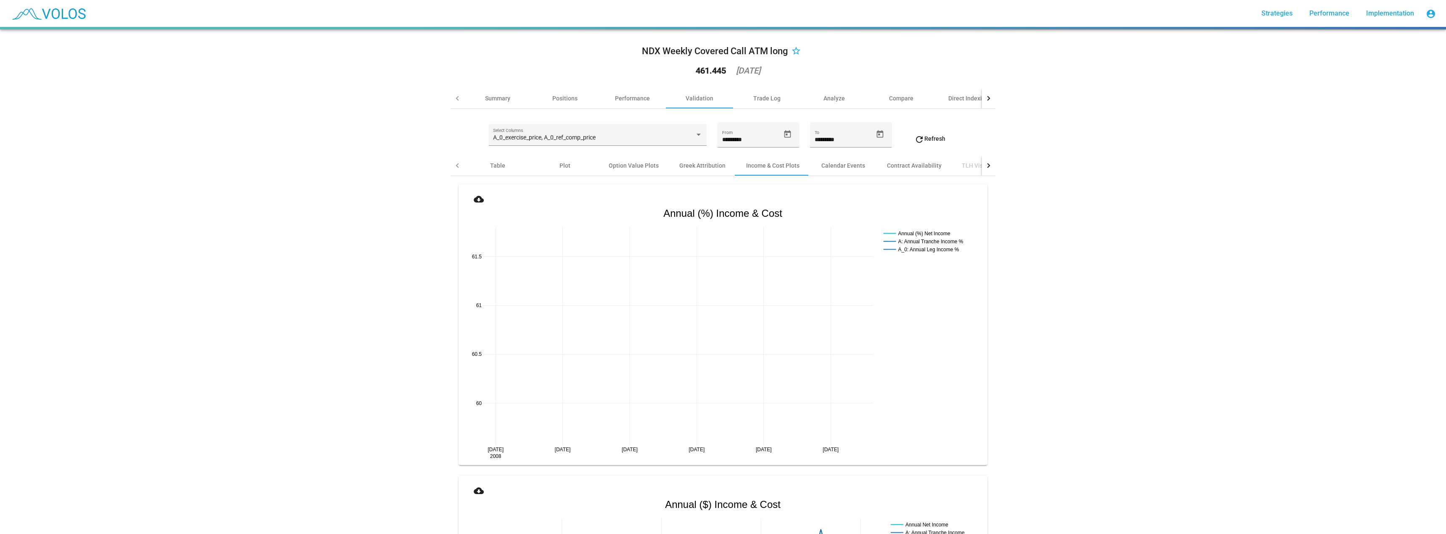
click at [622, 88] on div "NDX Weekly Covered Call ATM long star_border 461.445 2025-09-18" at bounding box center [723, 62] width 545 height 52
click at [623, 95] on div "Performance" at bounding box center [632, 98] width 35 height 8
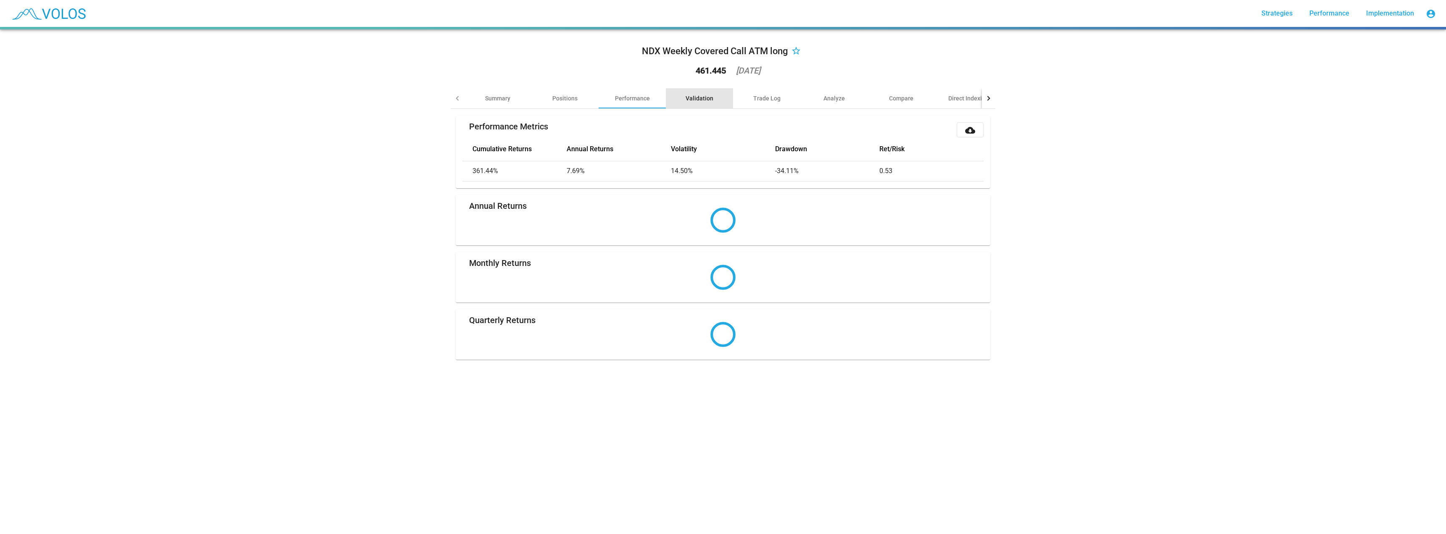
click at [689, 98] on div "Validation" at bounding box center [700, 98] width 28 height 8
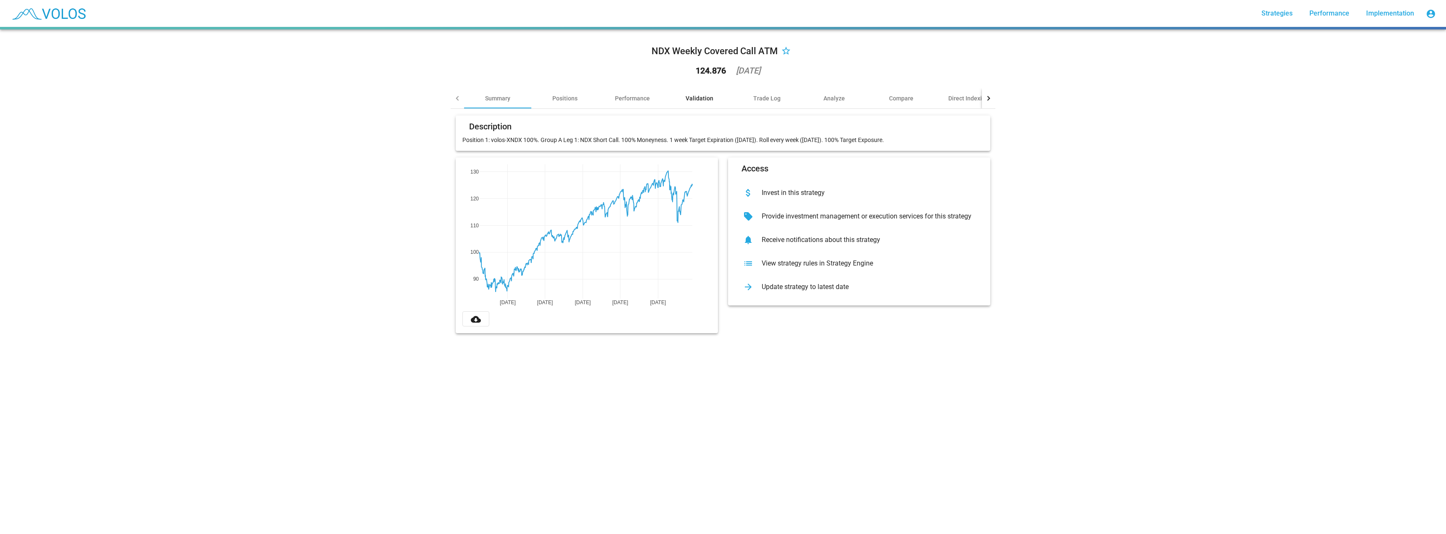
click at [696, 97] on div "Validation" at bounding box center [700, 98] width 28 height 8
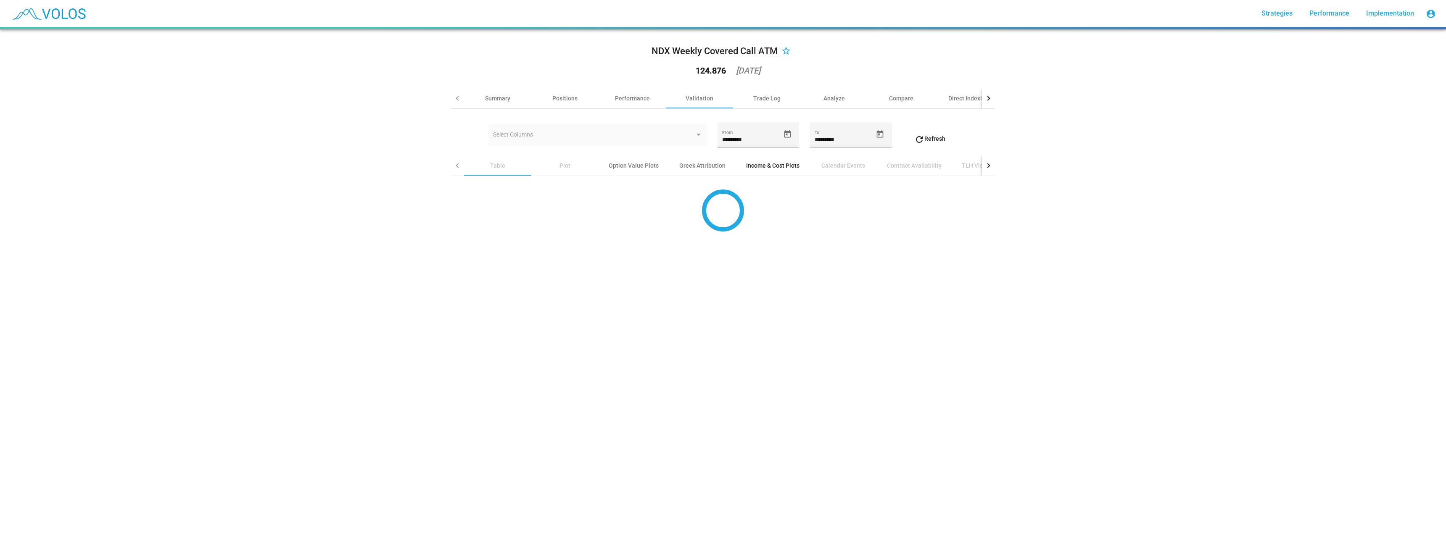
click at [753, 165] on div "Income & Cost Plots" at bounding box center [772, 165] width 53 height 8
